Goal: Task Accomplishment & Management: Manage account settings

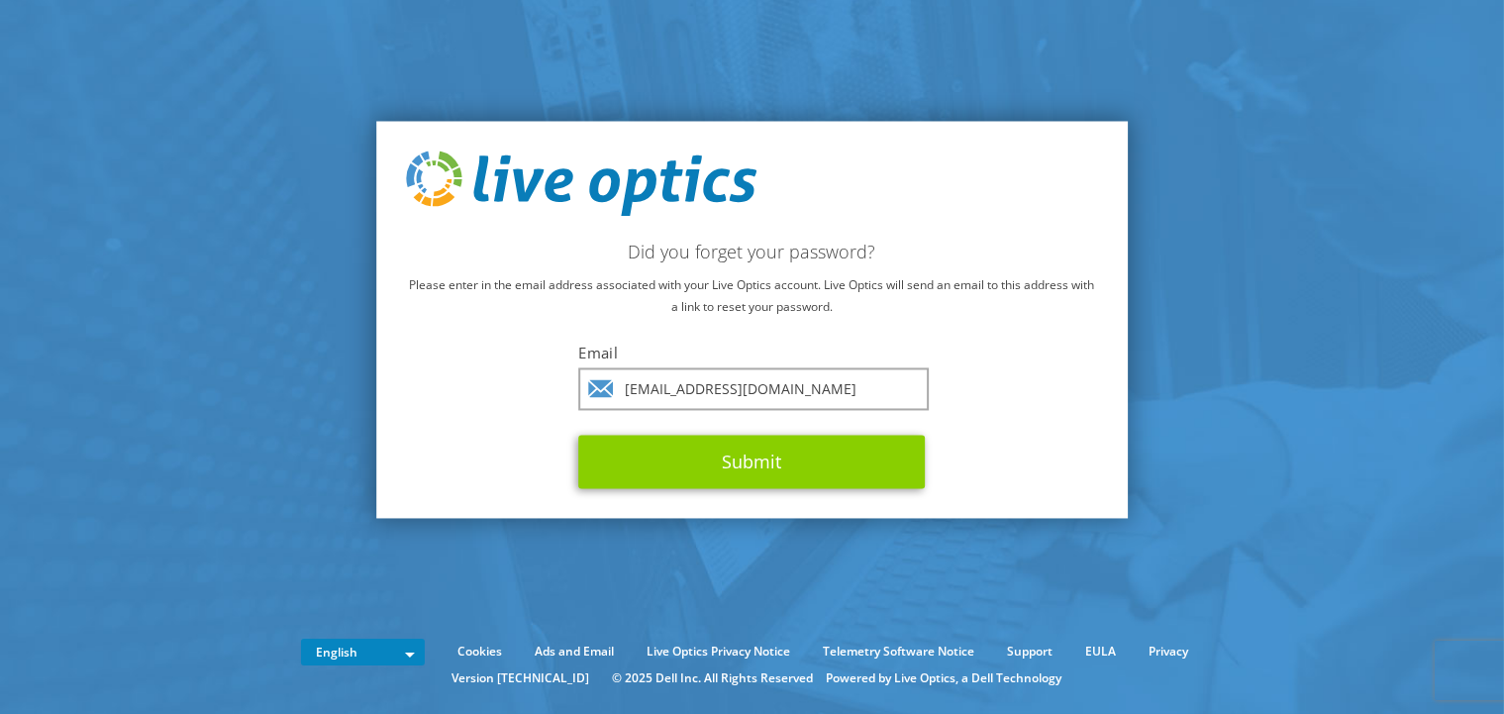
type input "elnur.e@bakinity.biz"
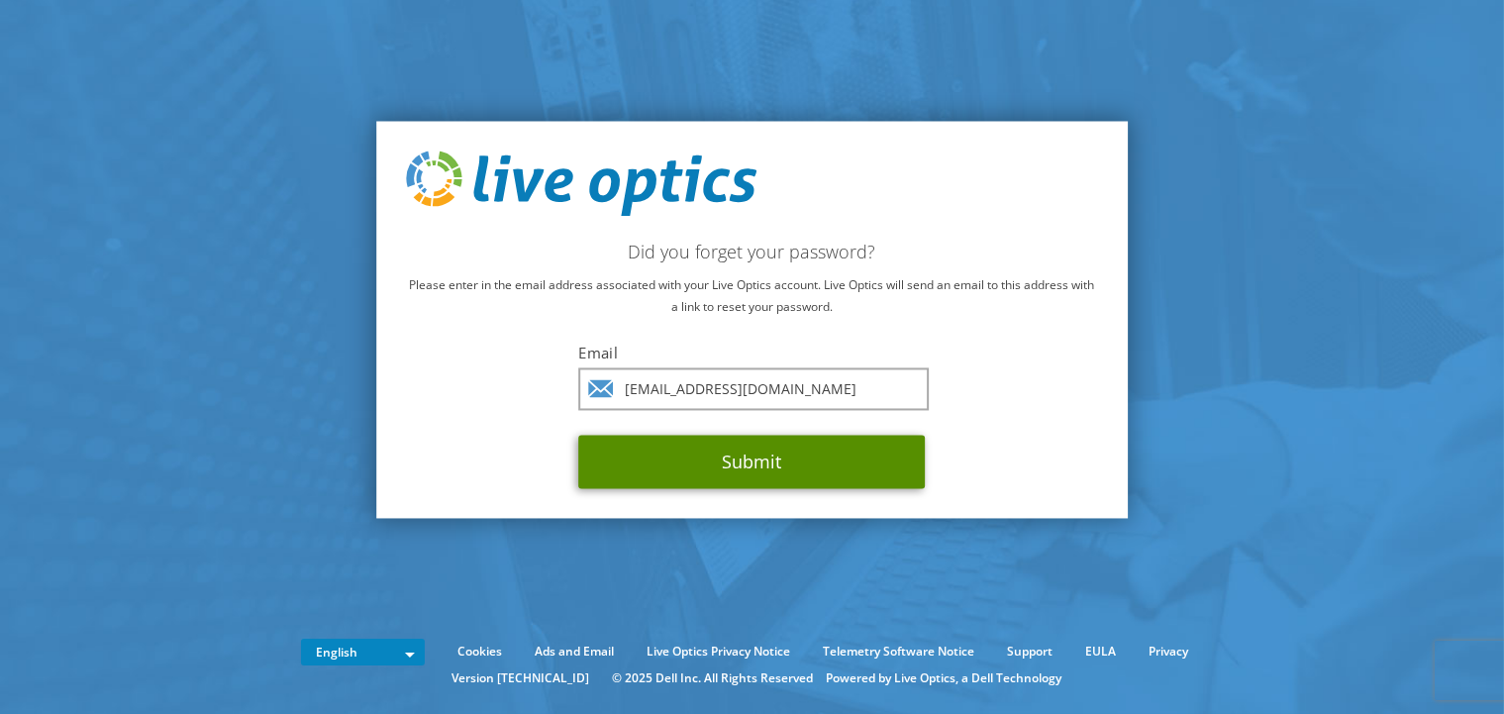
click at [723, 459] on button "Submit" at bounding box center [752, 461] width 347 height 53
click at [747, 466] on button "Submit" at bounding box center [752, 461] width 347 height 53
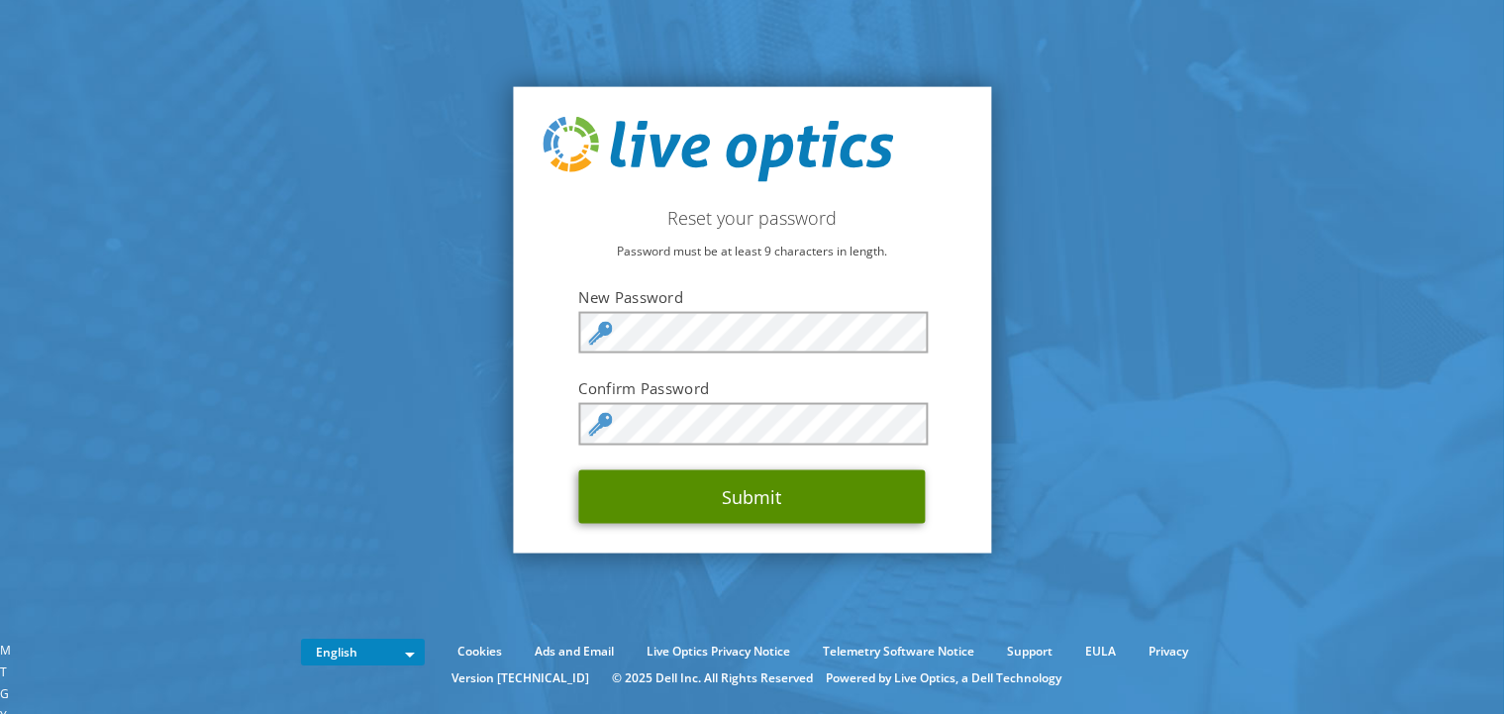
click at [679, 493] on button "Submit" at bounding box center [752, 495] width 347 height 53
